Goal: Task Accomplishment & Management: Use online tool/utility

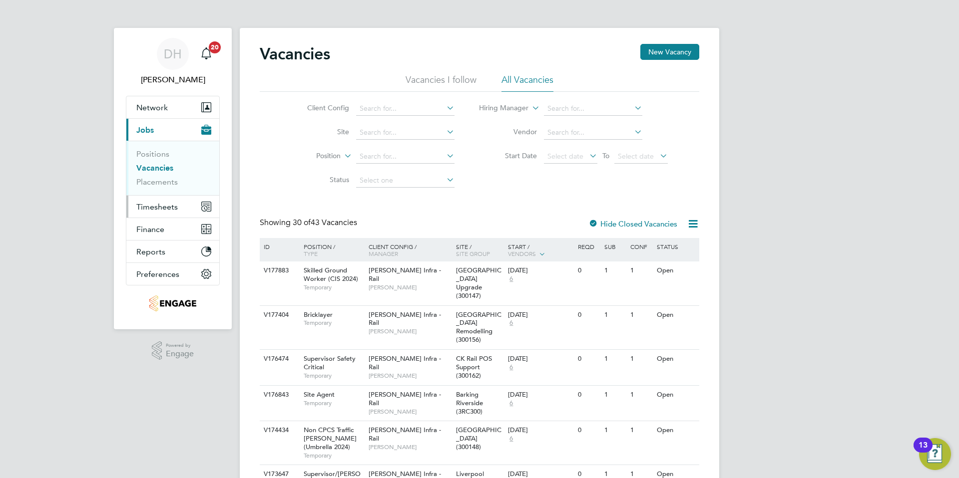
click at [155, 205] on span "Timesheets" at bounding box center [156, 206] width 41 height 9
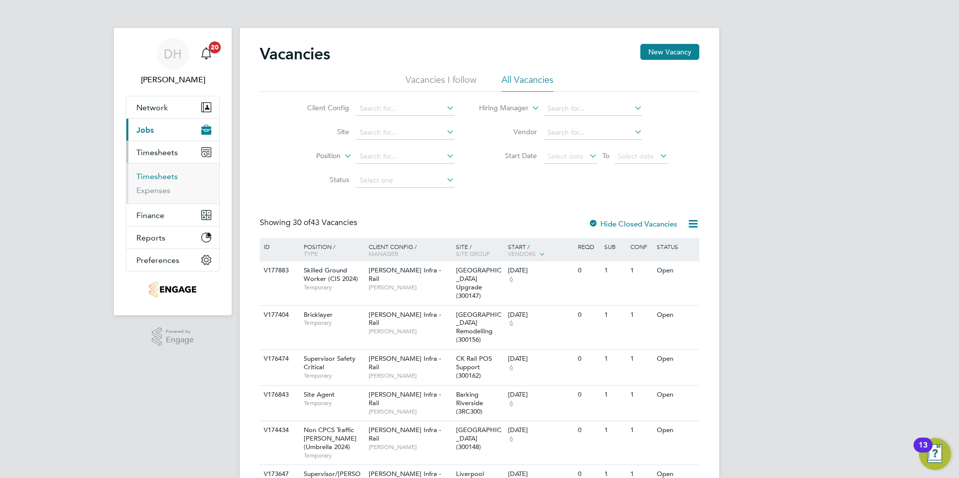
click at [157, 173] on link "Timesheets" at bounding box center [156, 176] width 41 height 9
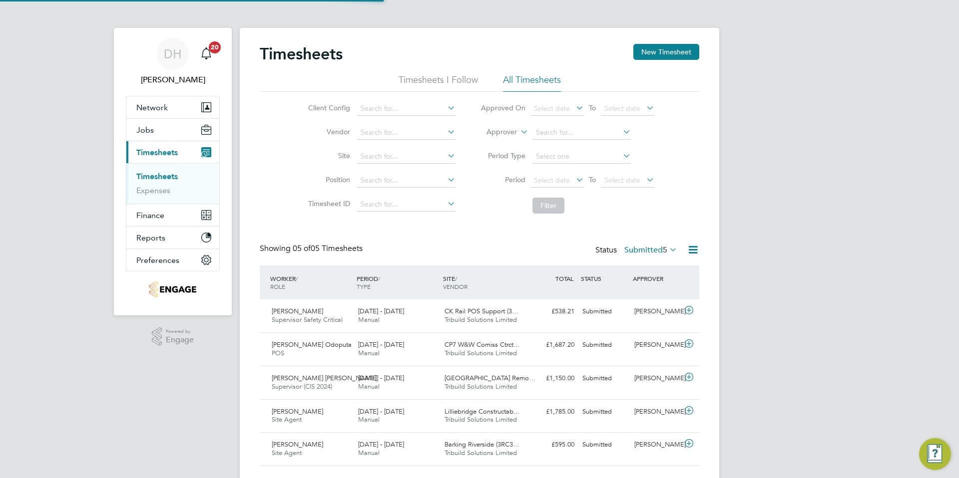
scroll to position [5, 5]
click at [667, 253] on icon at bounding box center [667, 250] width 0 height 14
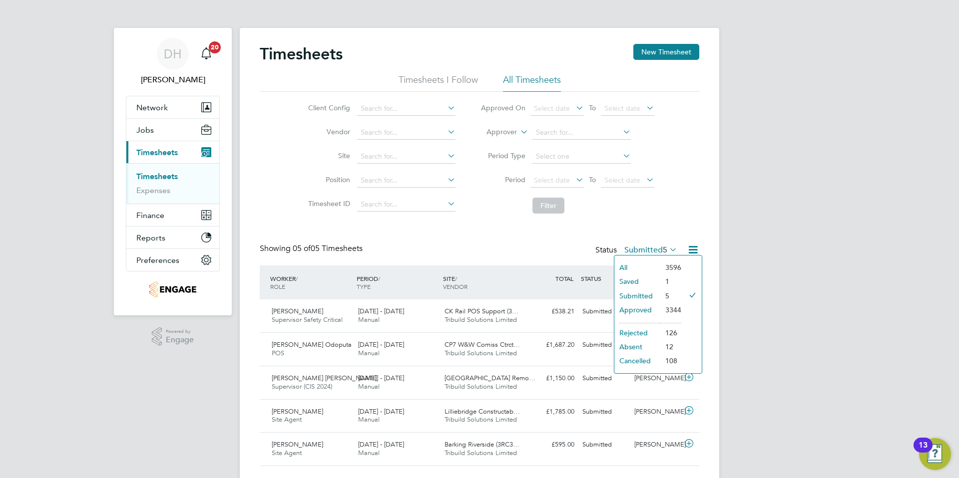
click at [634, 280] on li "Saved" at bounding box center [637, 282] width 46 height 14
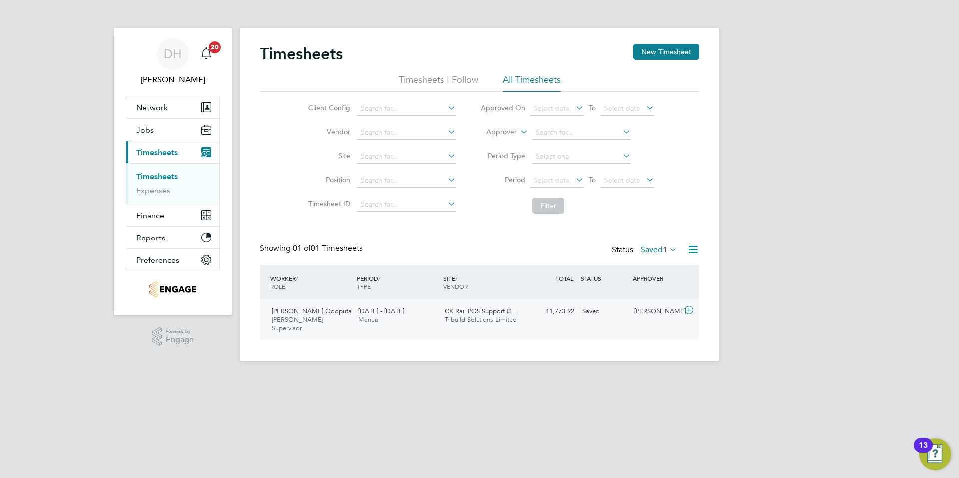
click at [484, 312] on span "CK Rail POS Support (3…" at bounding box center [481, 311] width 74 height 8
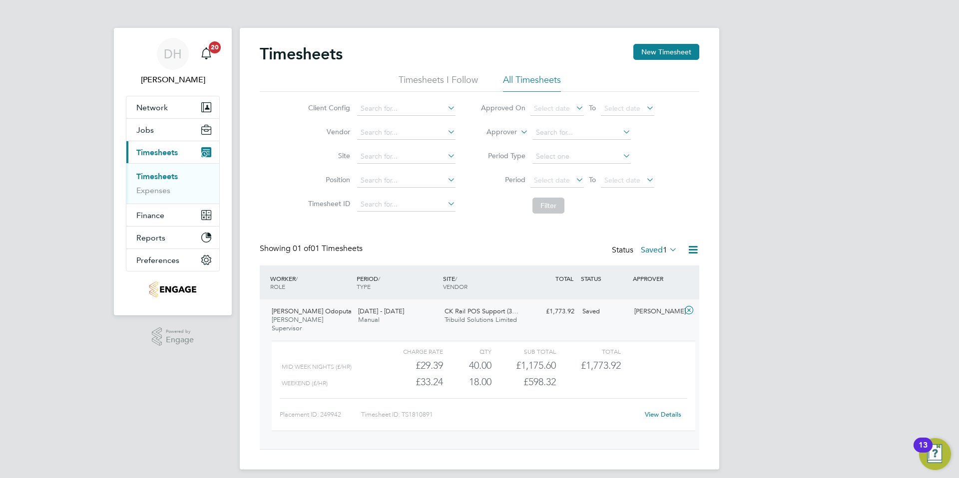
click at [664, 411] on link "View Details" at bounding box center [663, 415] width 36 height 8
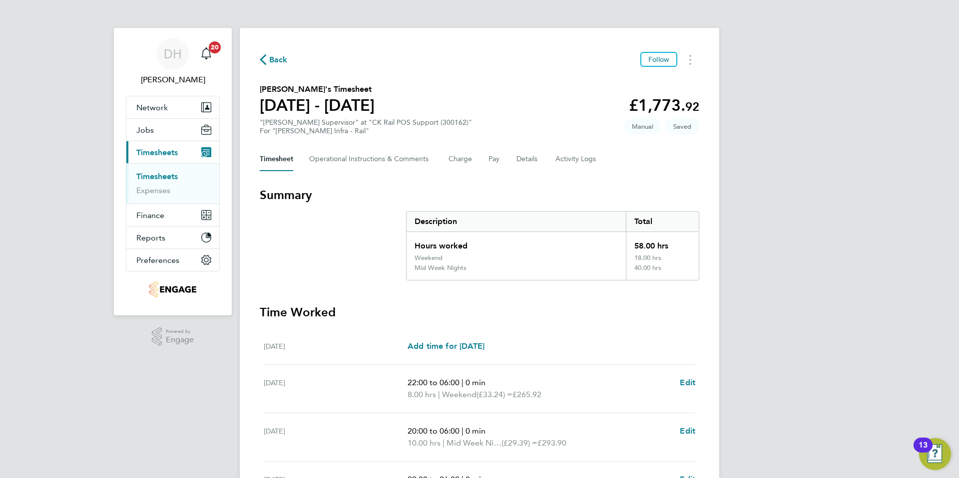
click at [147, 175] on link "Timesheets" at bounding box center [156, 176] width 41 height 9
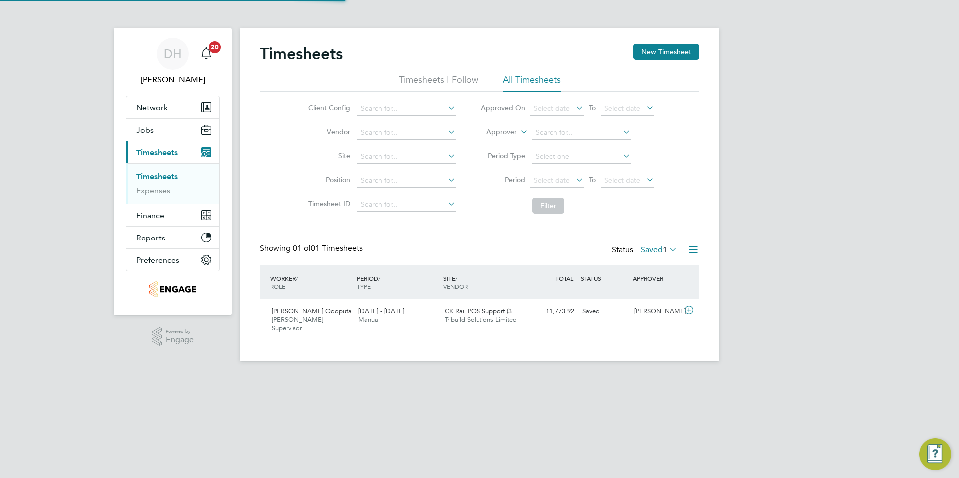
scroll to position [25, 87]
click at [663, 249] on span "1" at bounding box center [665, 250] width 4 height 10
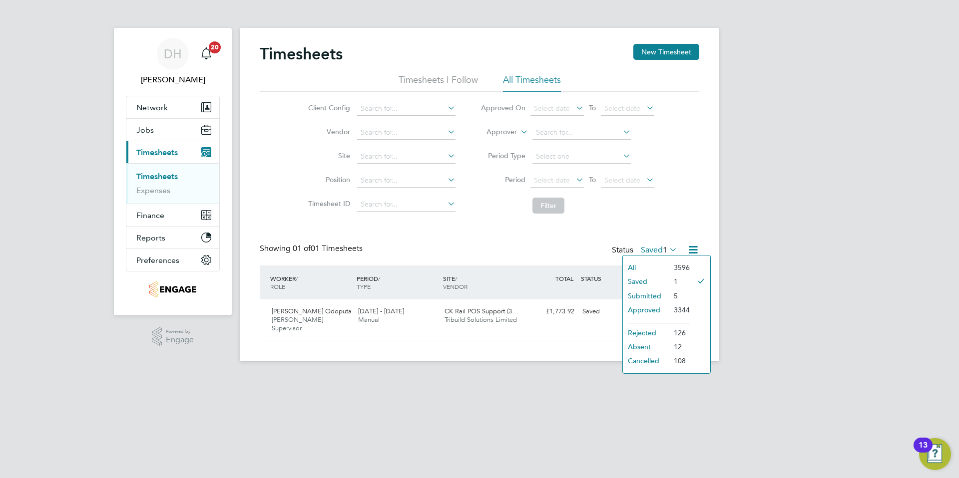
click at [648, 295] on li "Submitted" at bounding box center [646, 296] width 46 height 14
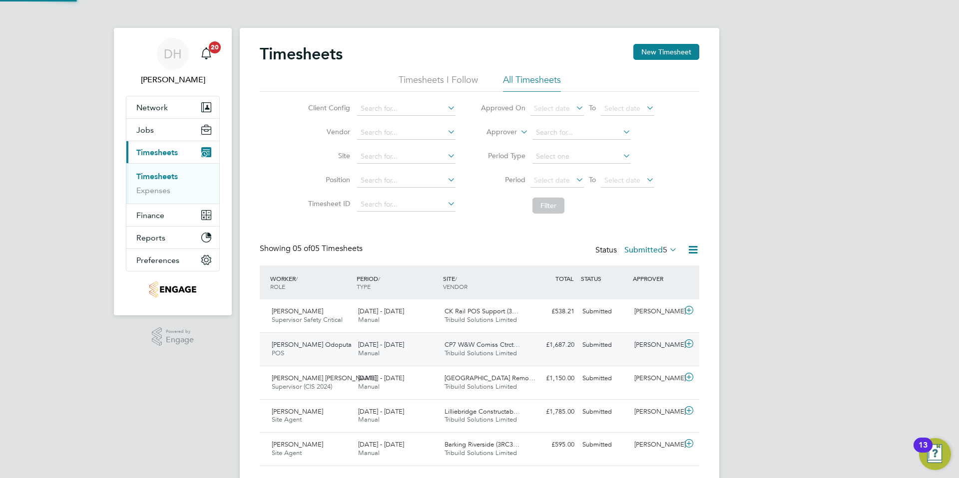
scroll to position [0, 0]
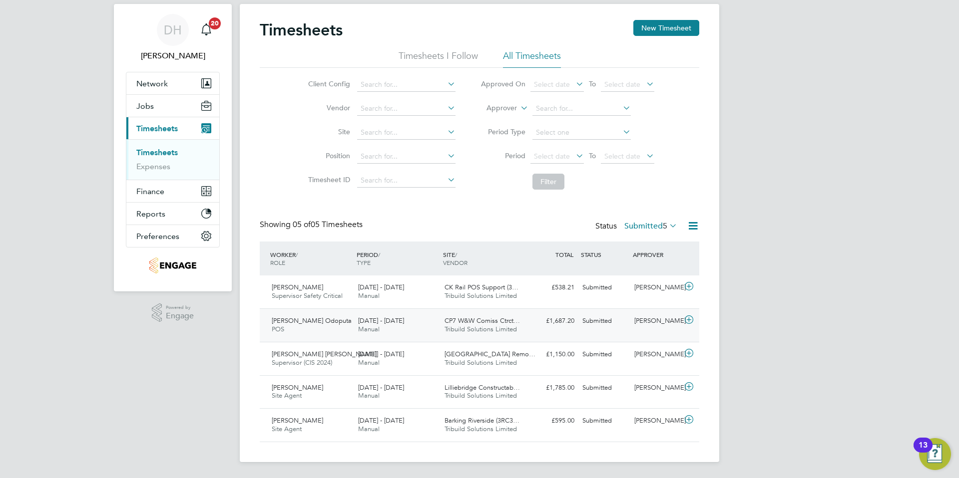
click at [476, 324] on span "CP7 W&W Comiss Ctrct…" at bounding box center [481, 321] width 75 height 8
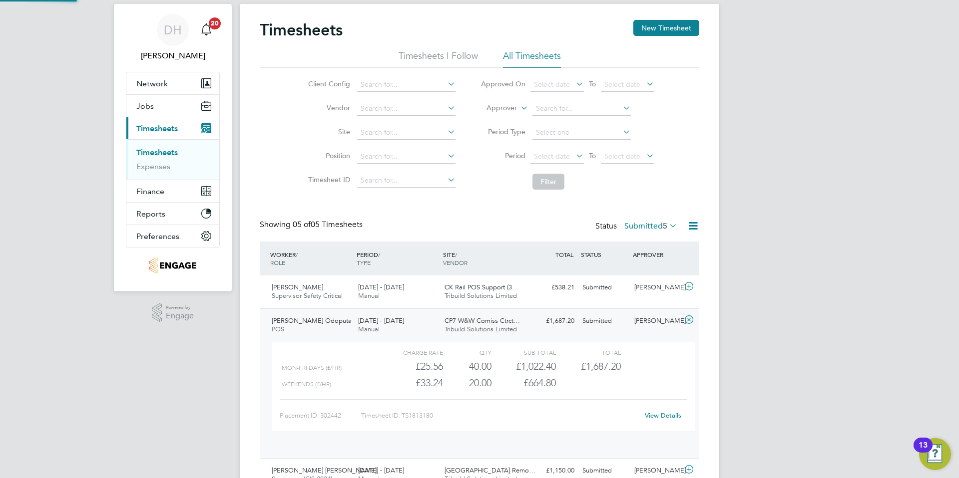
scroll to position [17, 97]
click at [669, 415] on link "View Details" at bounding box center [663, 416] width 36 height 8
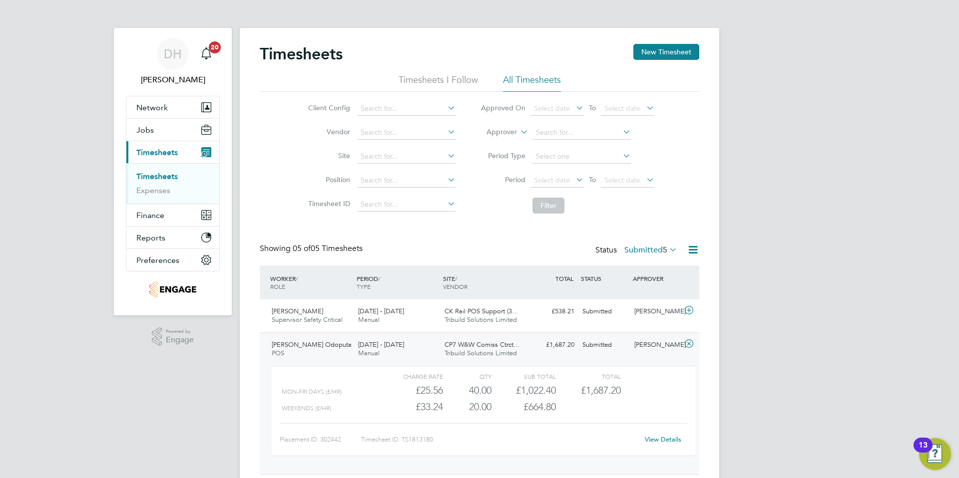
scroll to position [132, 0]
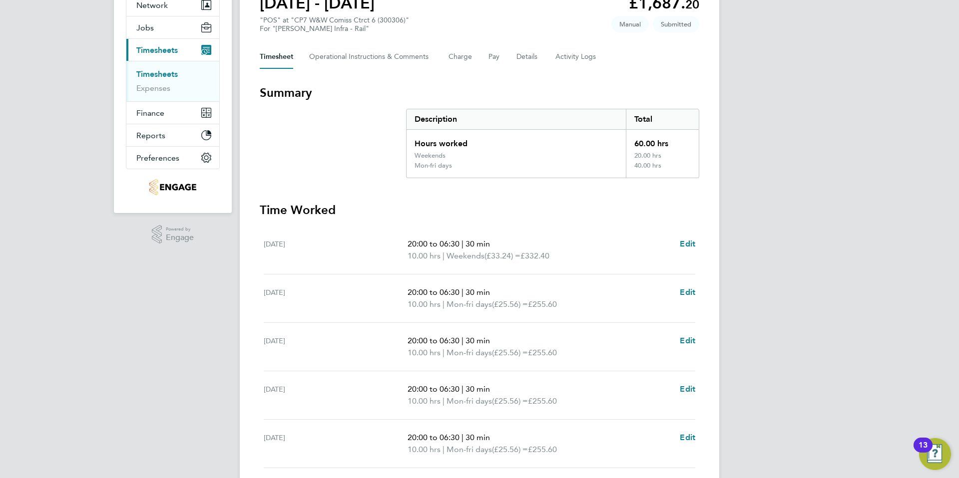
scroll to position [229, 0]
